Goal: Task Accomplishment & Management: Use online tool/utility

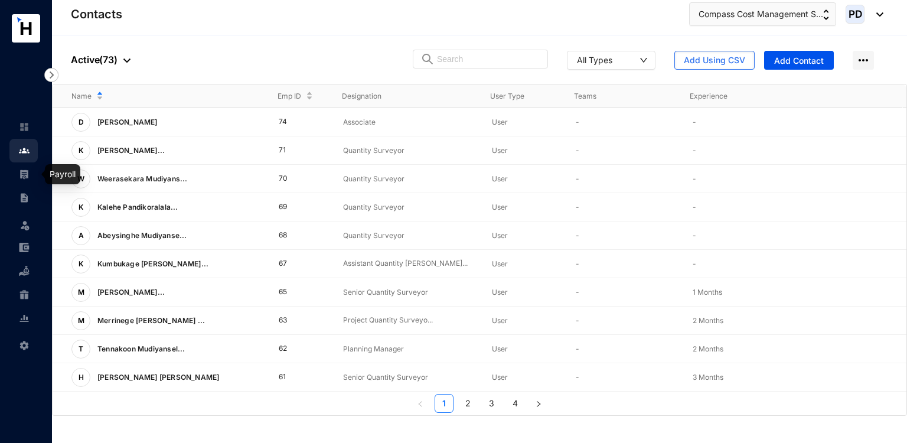
click at [21, 175] on img at bounding box center [24, 174] width 11 height 11
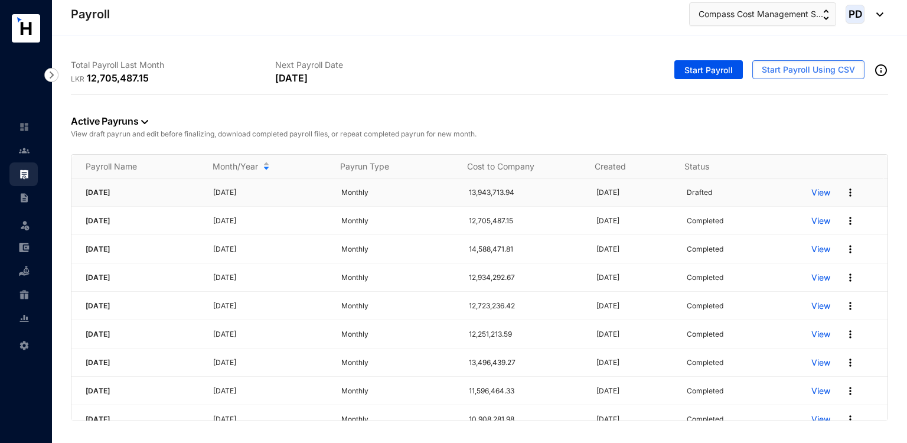
click at [844, 191] on img at bounding box center [850, 193] width 12 height 12
click at [785, 217] on p "Delete" at bounding box center [796, 216] width 83 height 20
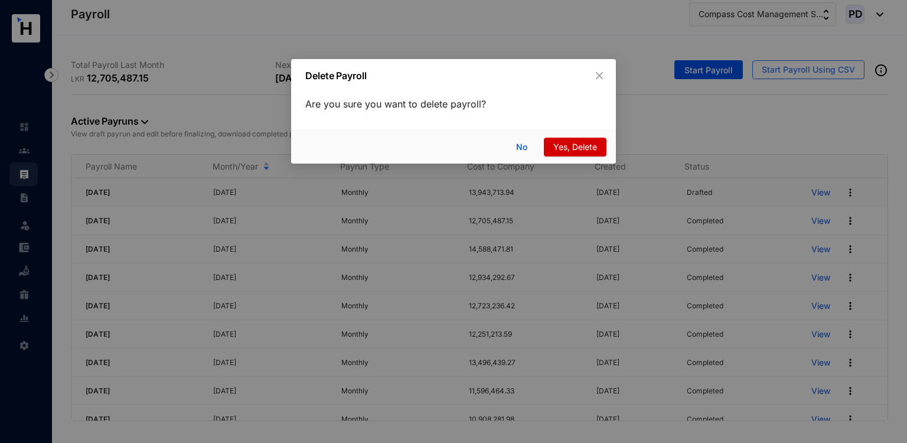
click at [594, 142] on span "Yes, Delete" at bounding box center [575, 147] width 44 height 13
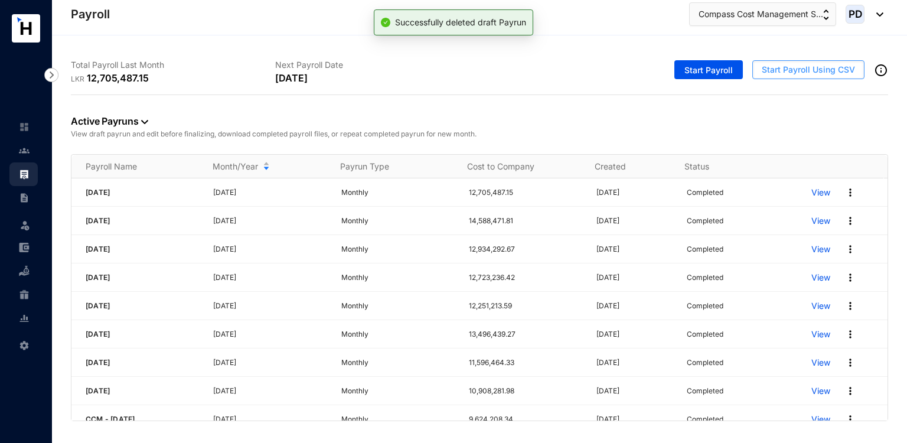
click at [812, 69] on span "Start Payroll Using CSV" at bounding box center [808, 70] width 93 height 12
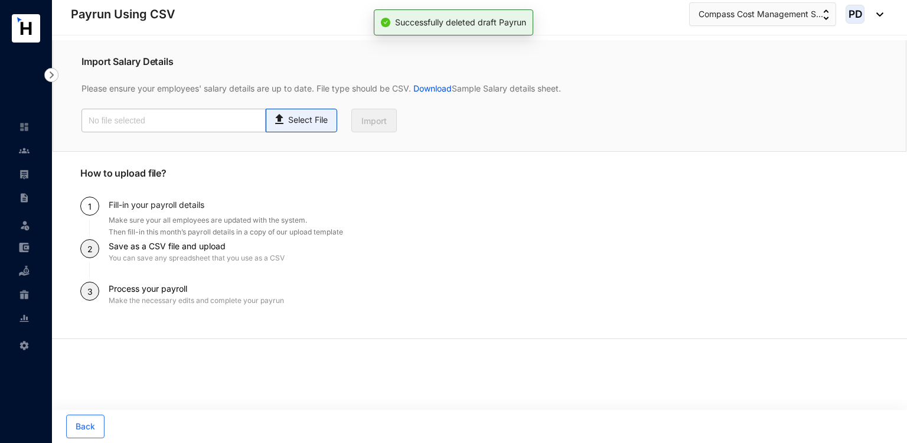
click at [309, 123] on p "Select File" at bounding box center [308, 120] width 40 height 12
click at [0, 0] on input "Select File" at bounding box center [0, 0] width 0 height 0
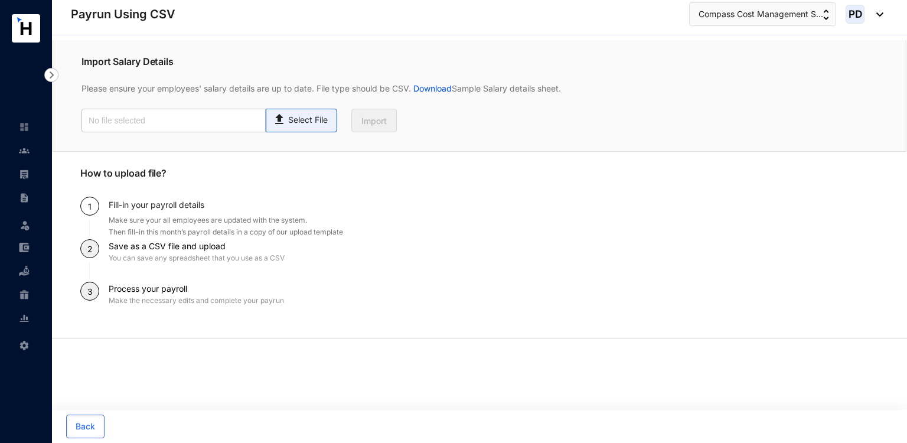
type input "Payroll Upload File - Revised.csv"
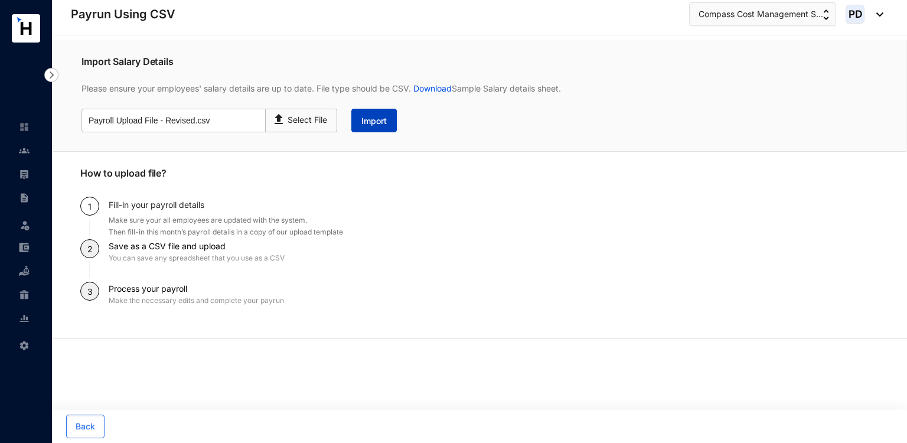
click at [371, 122] on span "Import" at bounding box center [373, 121] width 25 height 12
click at [35, 178] on link at bounding box center [34, 174] width 30 height 12
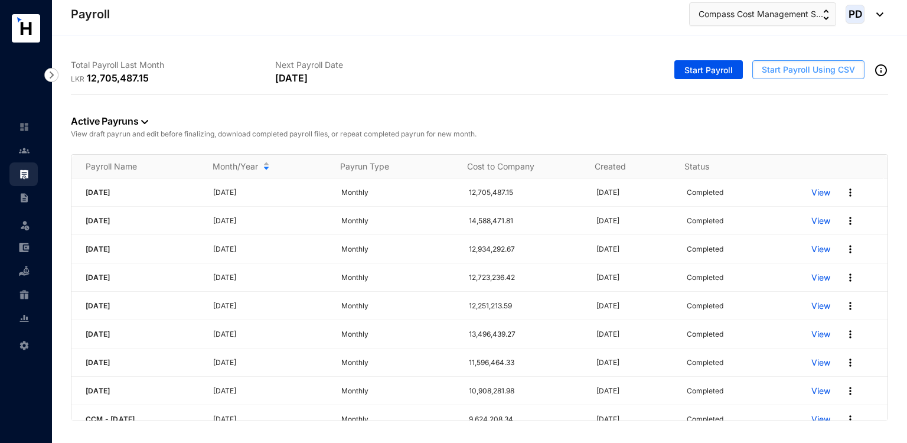
click at [802, 74] on span "Start Payroll Using CSV" at bounding box center [808, 70] width 93 height 12
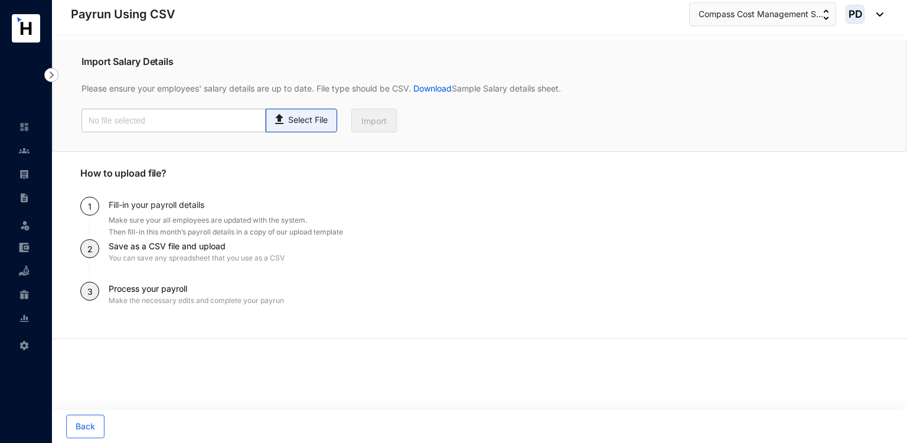
click at [307, 122] on p "Select File" at bounding box center [308, 120] width 40 height 12
click at [0, 0] on input "Select File" at bounding box center [0, 0] width 0 height 0
type input "Payroll Upload File - Revised.csv"
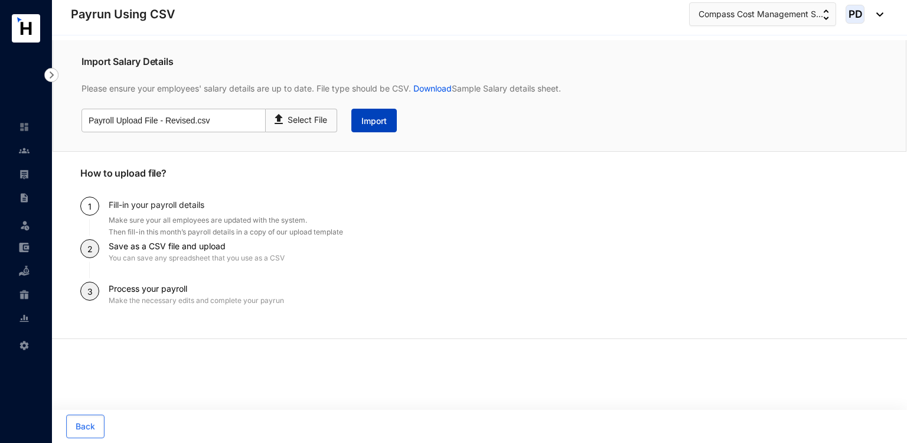
click at [390, 116] on button "Import" at bounding box center [373, 121] width 45 height 24
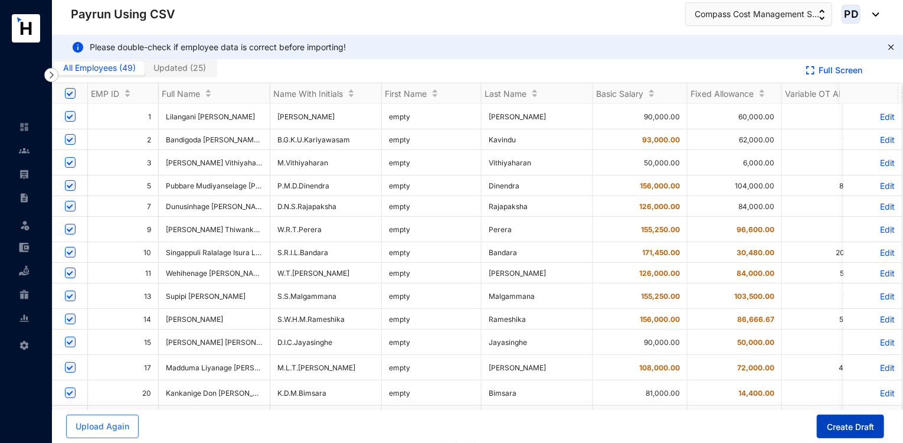
click at [847, 428] on span "Create Draft" at bounding box center [850, 427] width 47 height 12
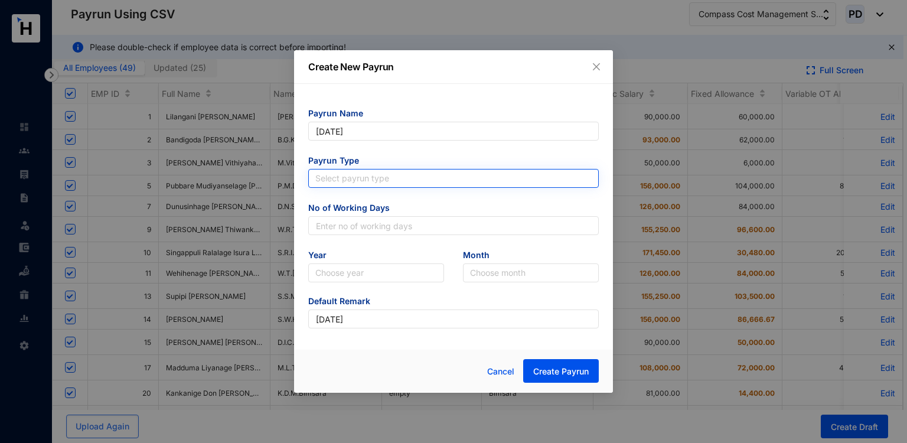
click at [368, 186] on input "search" at bounding box center [453, 178] width 276 height 18
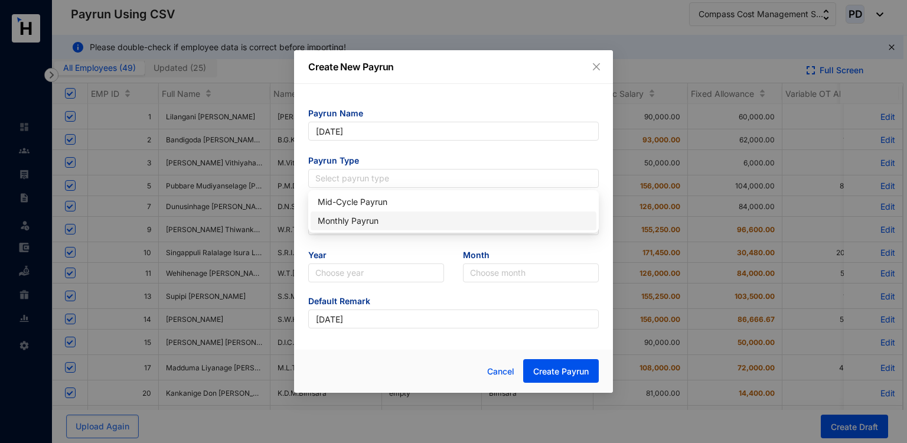
click at [352, 218] on div "Monthly Payrun" at bounding box center [454, 220] width 272 height 13
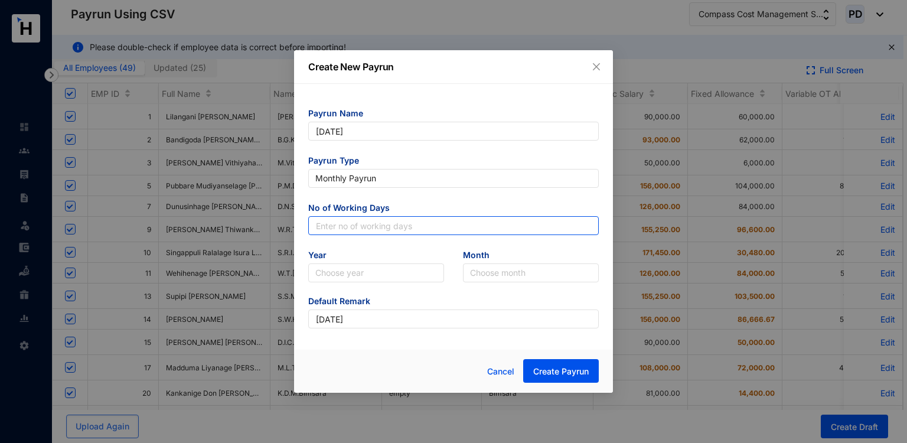
click at [352, 218] on input "text" at bounding box center [453, 225] width 290 height 19
type input "30"
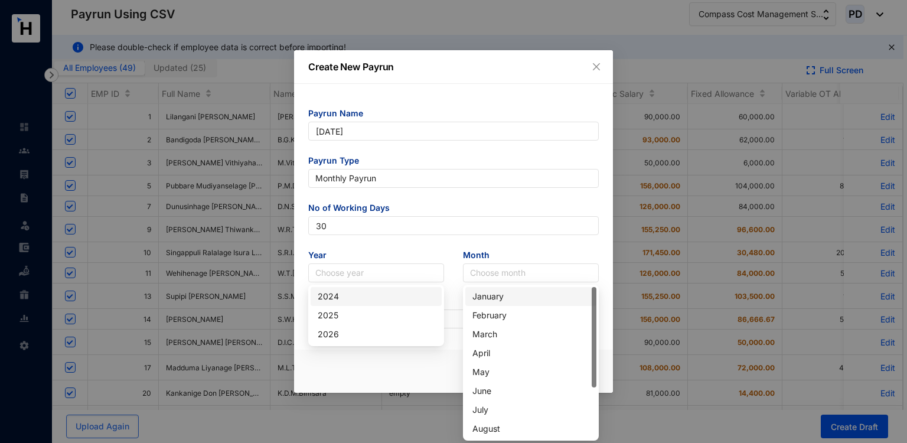
click at [339, 289] on div "2024" at bounding box center [376, 296] width 131 height 19
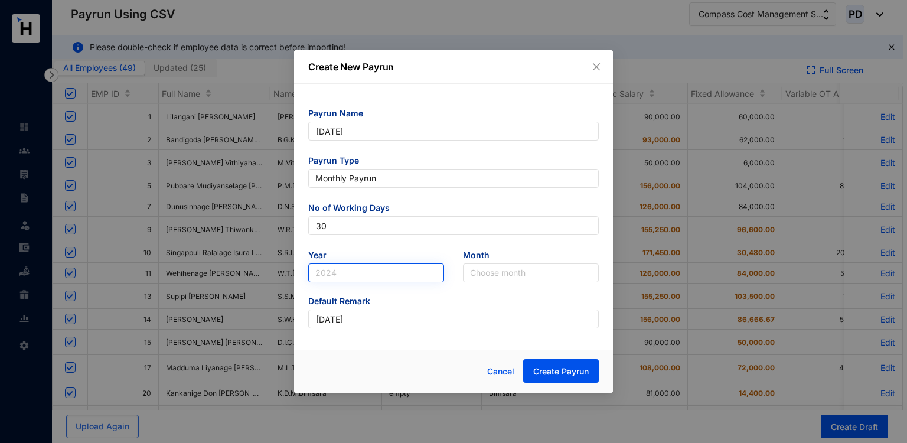
click at [337, 277] on span "2024" at bounding box center [376, 273] width 122 height 18
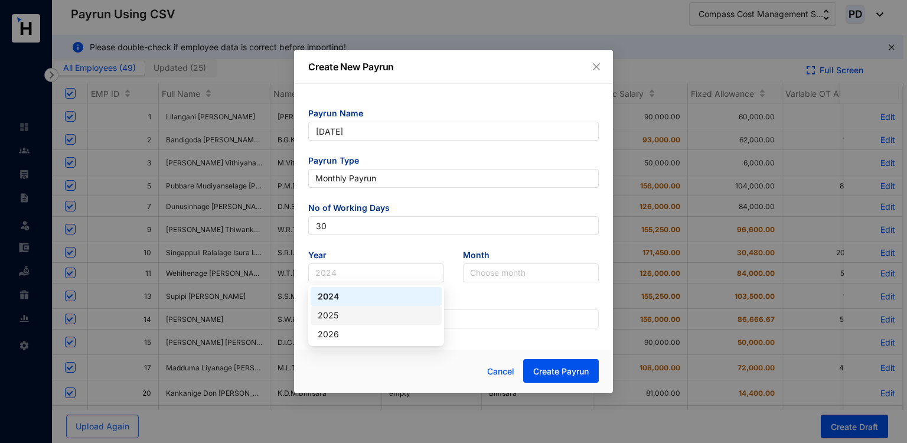
click at [335, 319] on div "2025" at bounding box center [376, 315] width 117 height 13
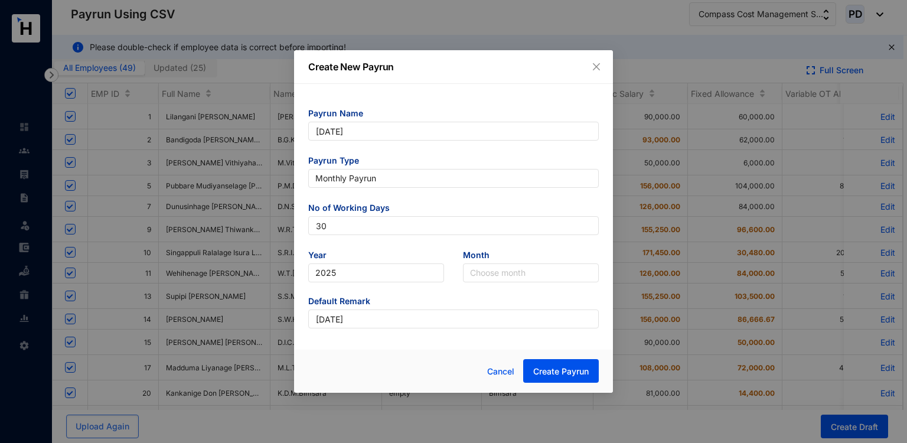
click at [488, 286] on form "Payrun Name [DATE] Payrun Type Monthly Payrun No of Working Days 30 Year [DATE]…" at bounding box center [453, 217] width 290 height 221
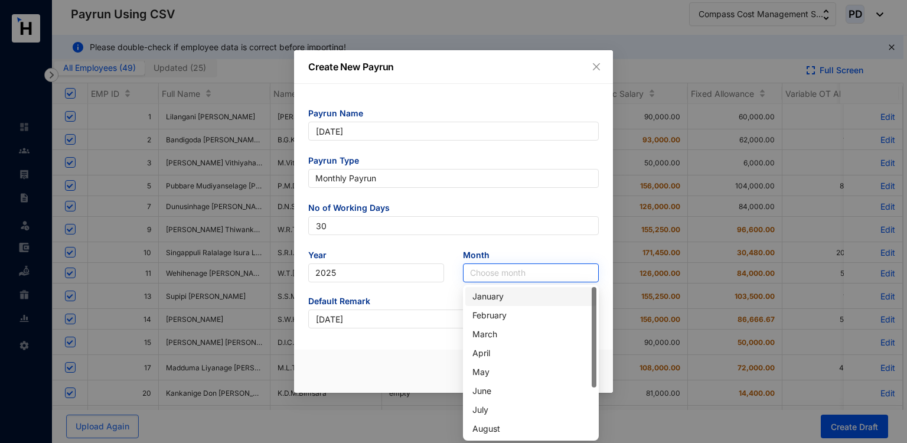
click at [498, 279] on input "search" at bounding box center [531, 273] width 122 height 18
click at [489, 426] on div "August" at bounding box center [530, 428] width 117 height 13
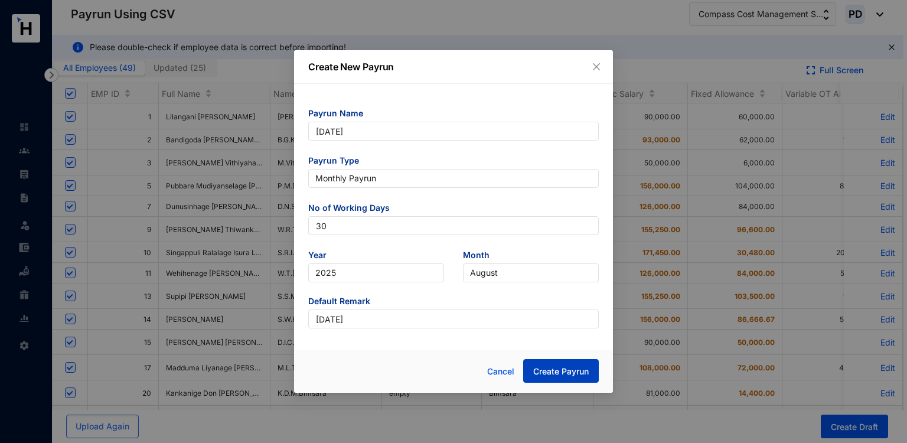
click at [541, 368] on span "Create Payrun" at bounding box center [560, 371] width 55 height 12
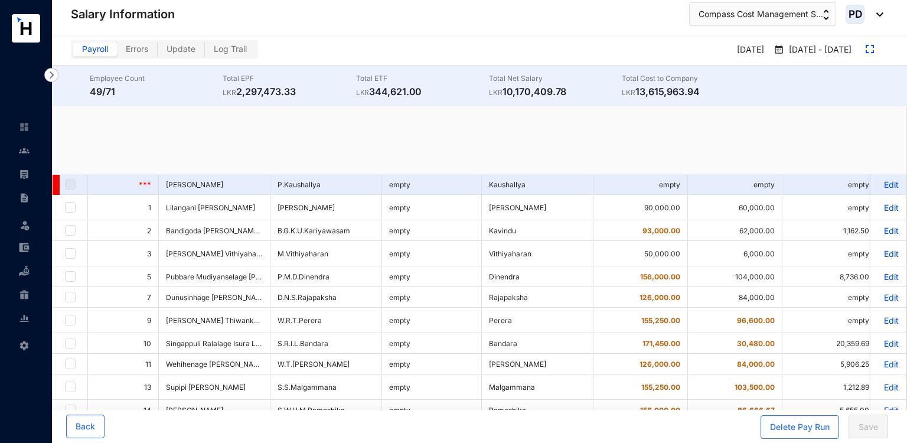
checkbox input "true"
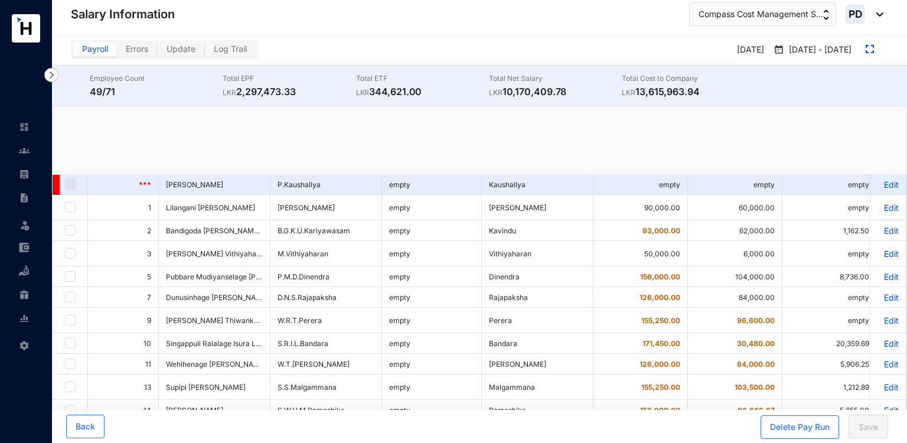
checkbox input "true"
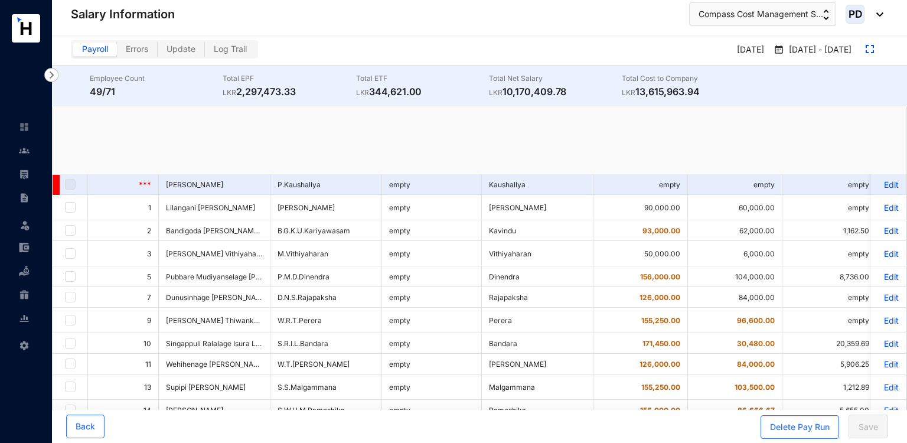
checkbox input "true"
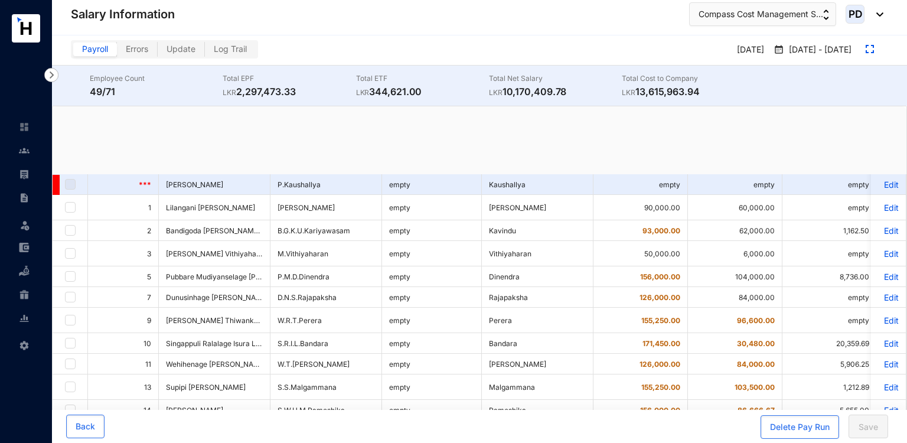
checkbox input "true"
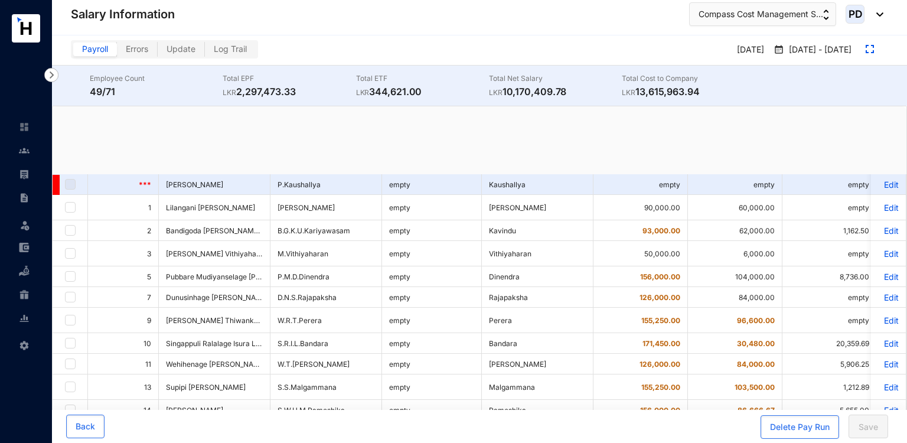
checkbox input "true"
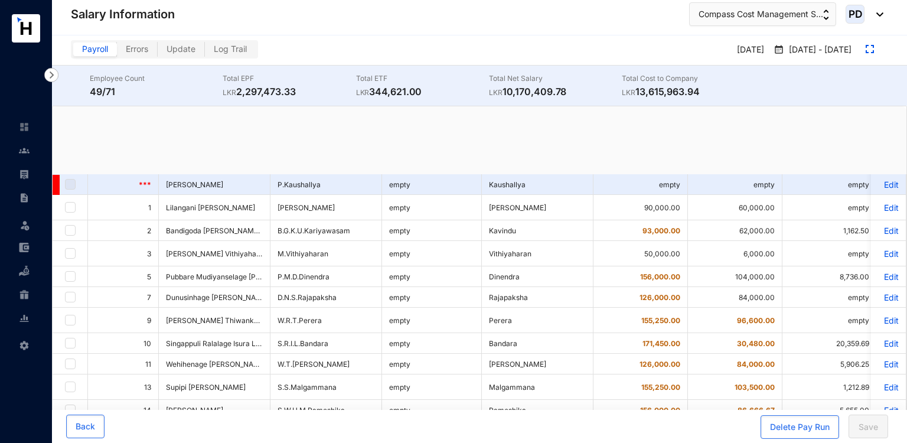
checkbox input "true"
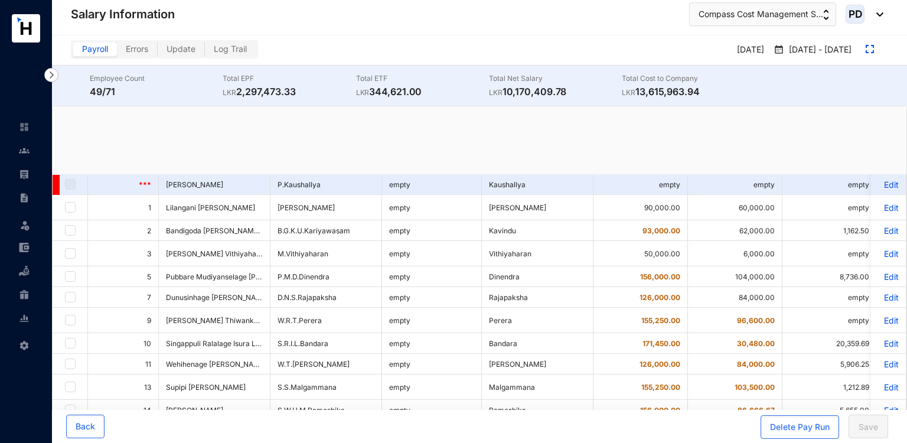
checkbox input "true"
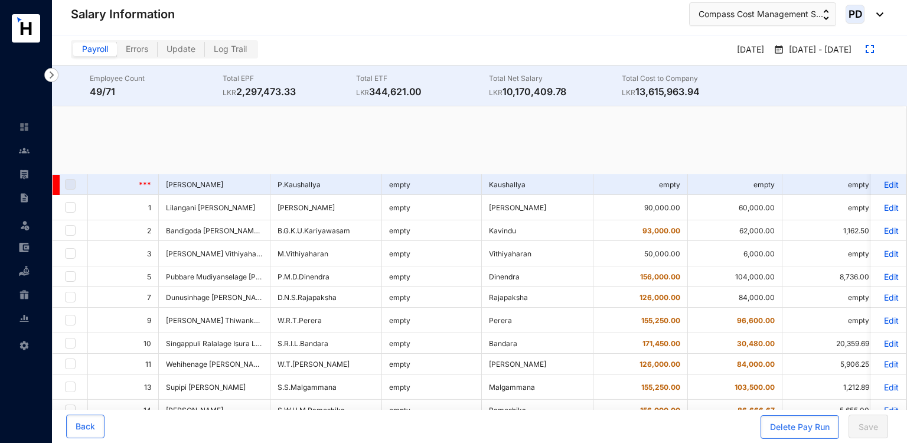
checkbox input "true"
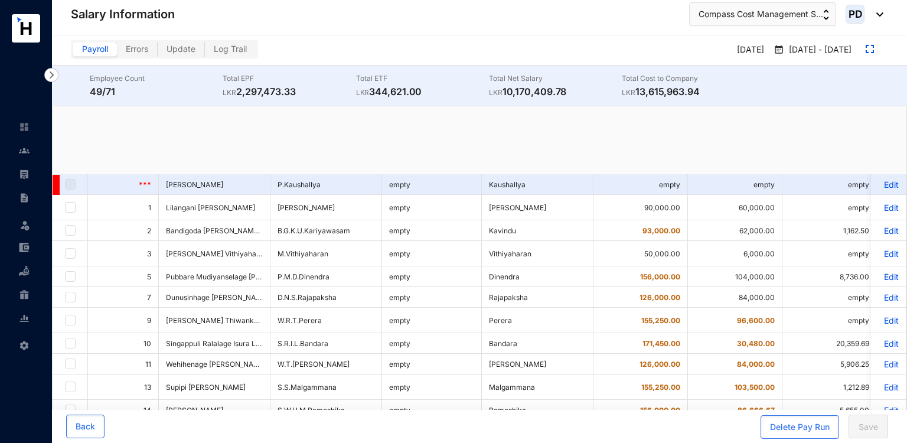
checkbox input "true"
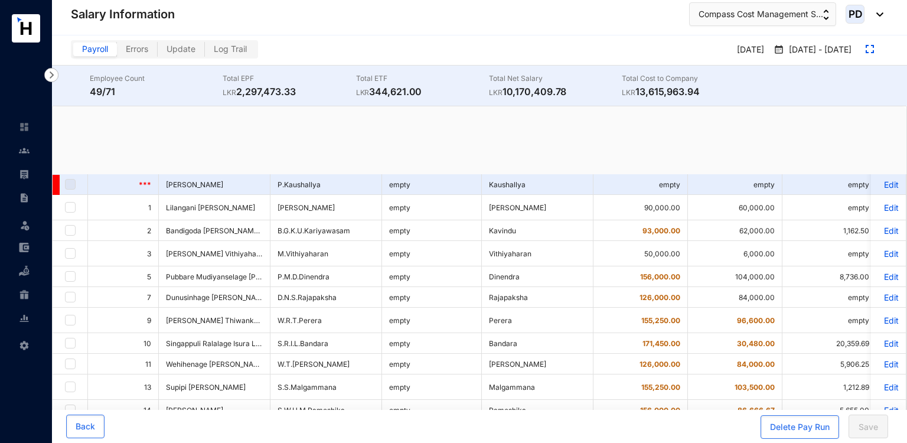
checkbox input "true"
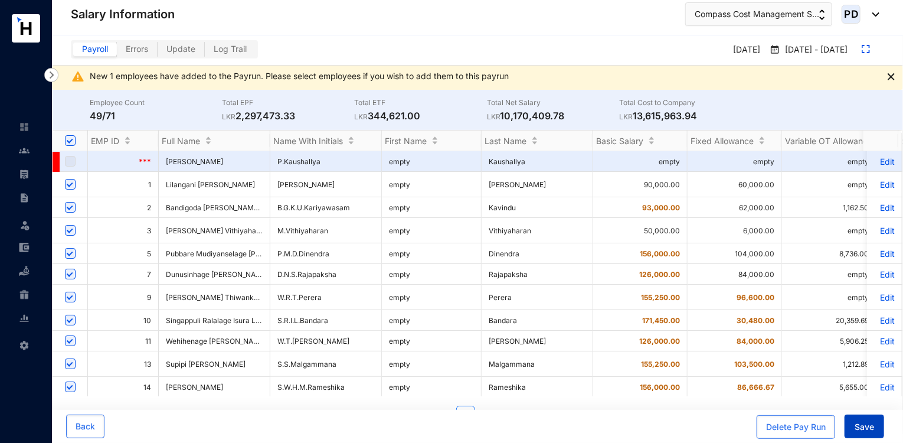
click at [866, 433] on span "Save" at bounding box center [864, 427] width 19 height 12
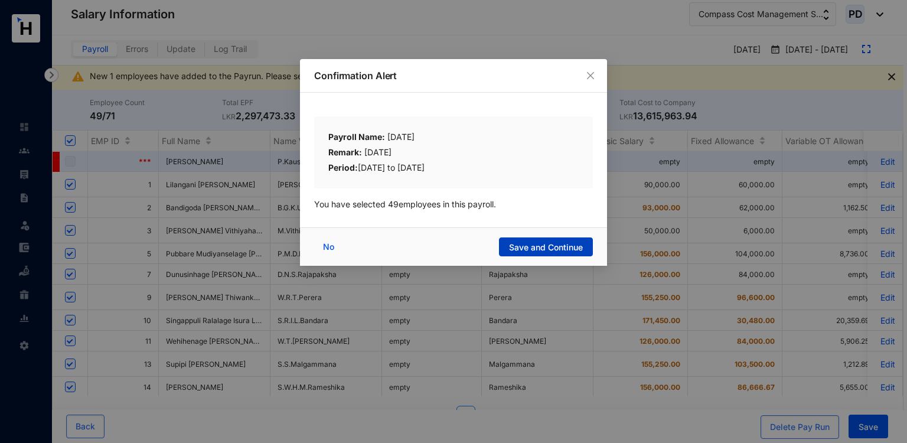
click at [571, 244] on span "Save and Continue" at bounding box center [546, 247] width 74 height 12
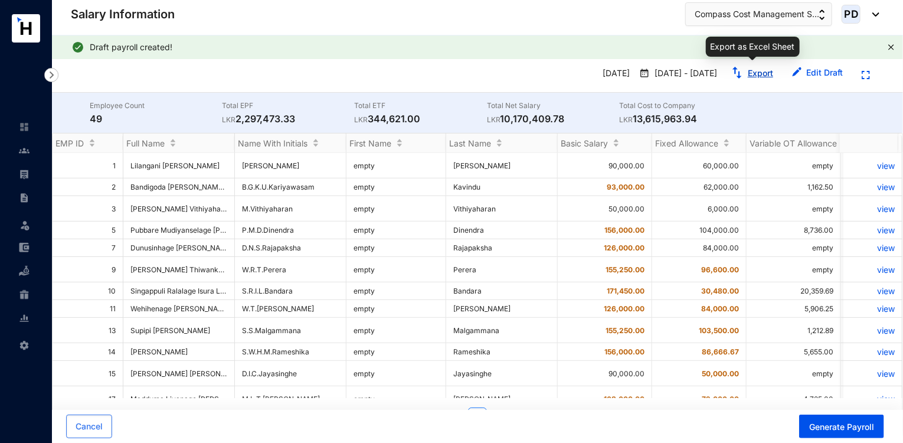
click at [756, 74] on link "Export" at bounding box center [760, 73] width 25 height 10
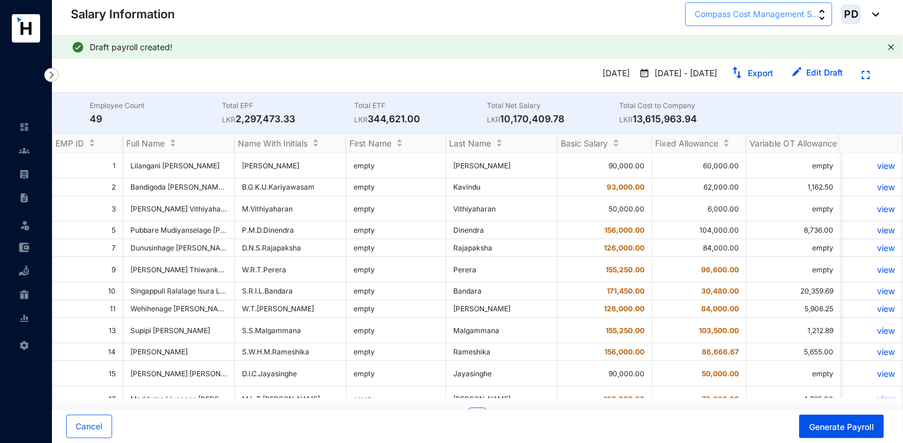
click at [720, 15] on span "Compass Cost Management S..." at bounding box center [757, 14] width 125 height 13
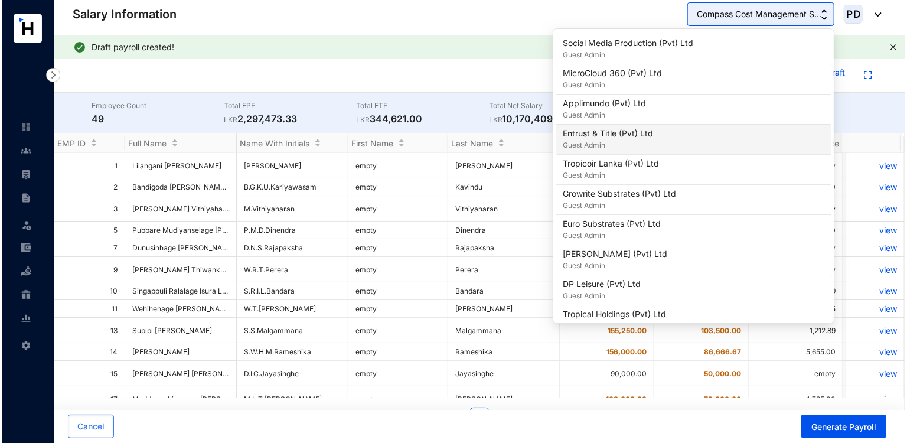
scroll to position [468, 0]
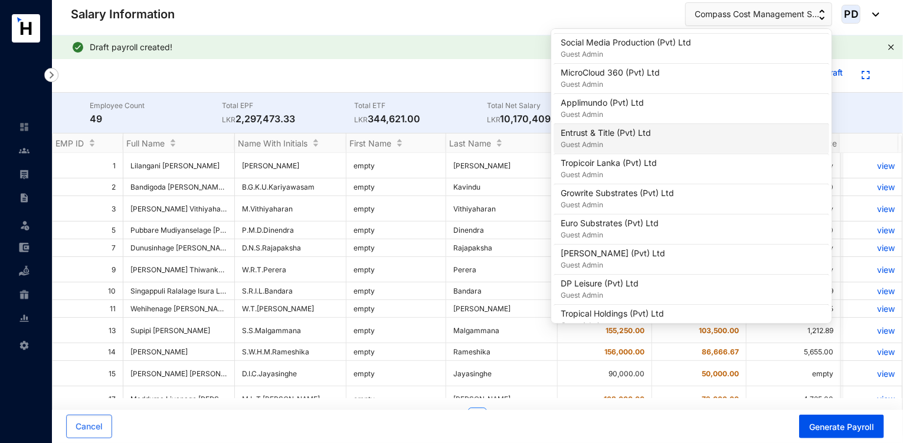
click at [614, 141] on p "Guest Admin" at bounding box center [606, 145] width 90 height 12
